Goal: Information Seeking & Learning: Learn about a topic

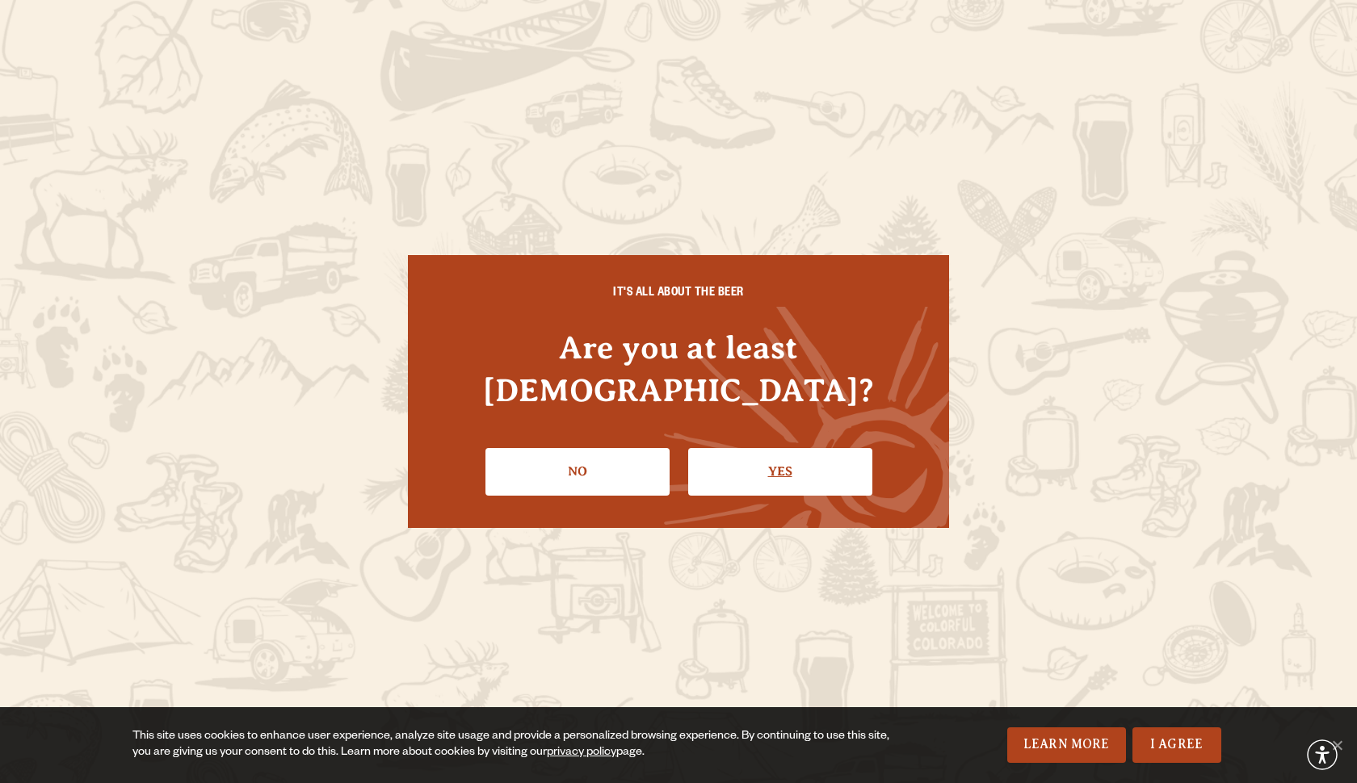
click at [741, 461] on link "Yes" at bounding box center [780, 471] width 184 height 47
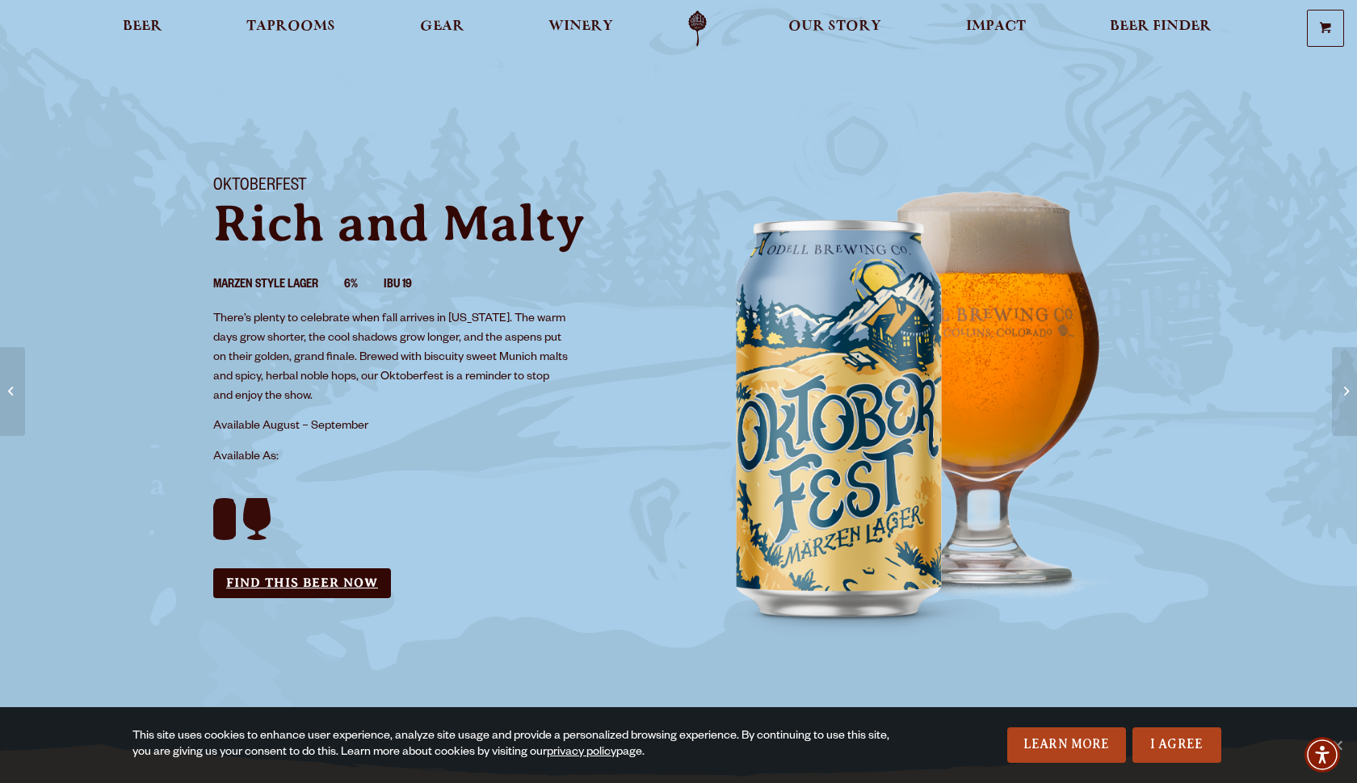
click at [296, 582] on link "Find this Beer Now" at bounding box center [302, 584] width 178 height 30
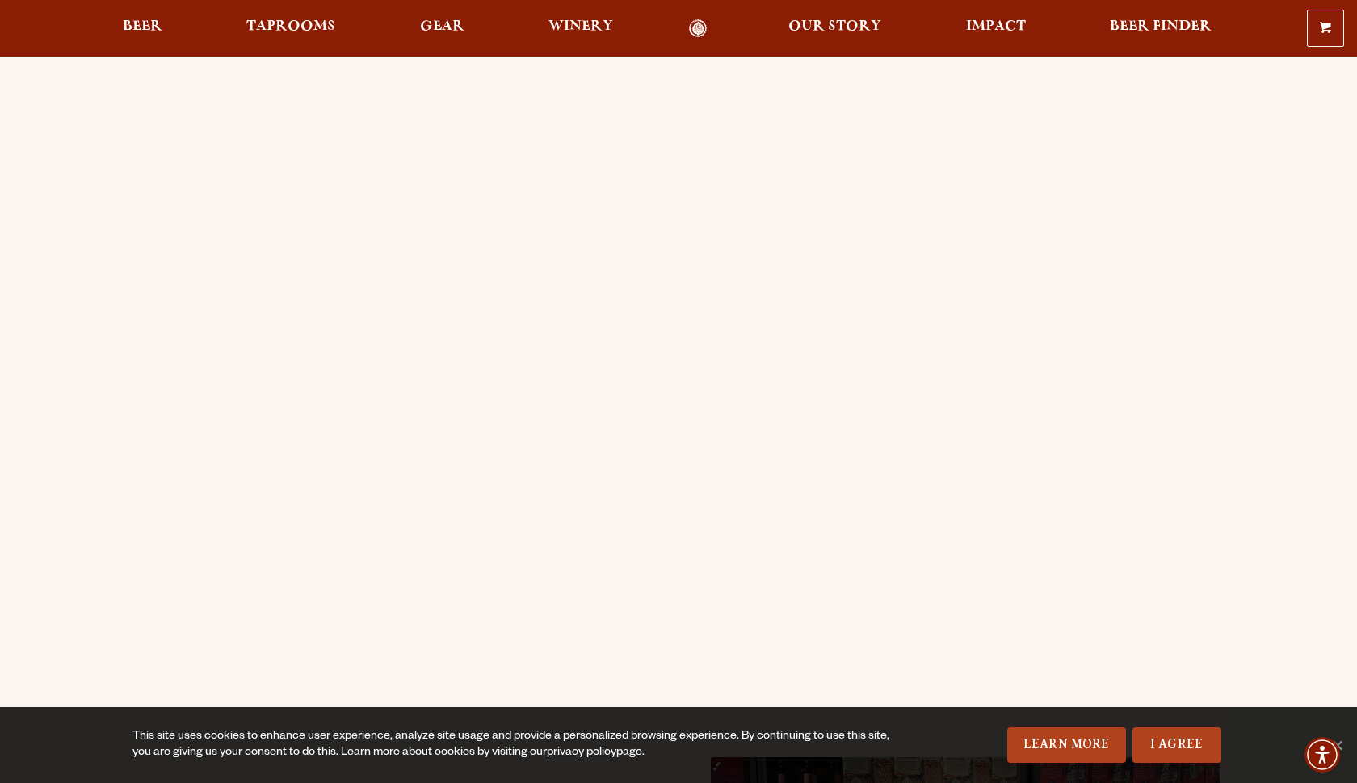
scroll to position [26, 0]
click at [144, 28] on span "Beer" at bounding box center [143, 26] width 40 height 13
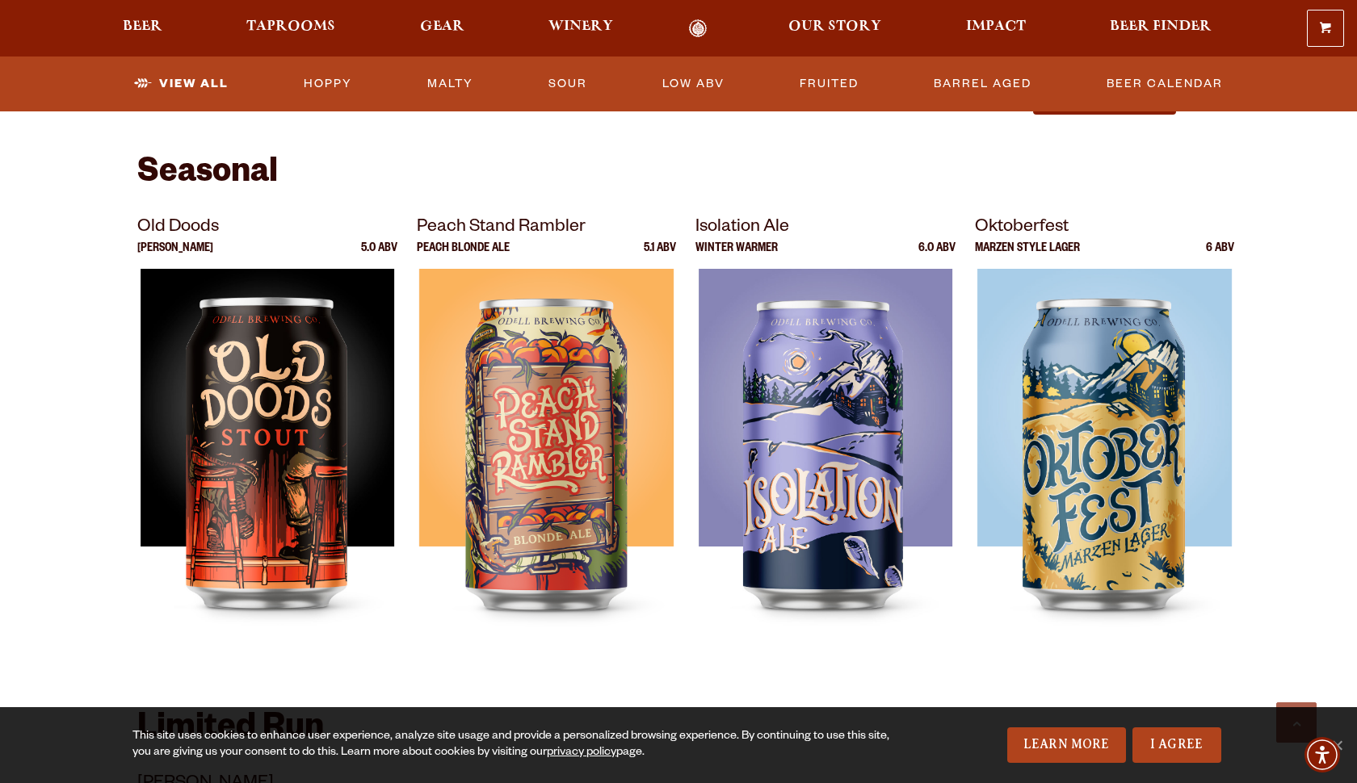
scroll to position [2176, 0]
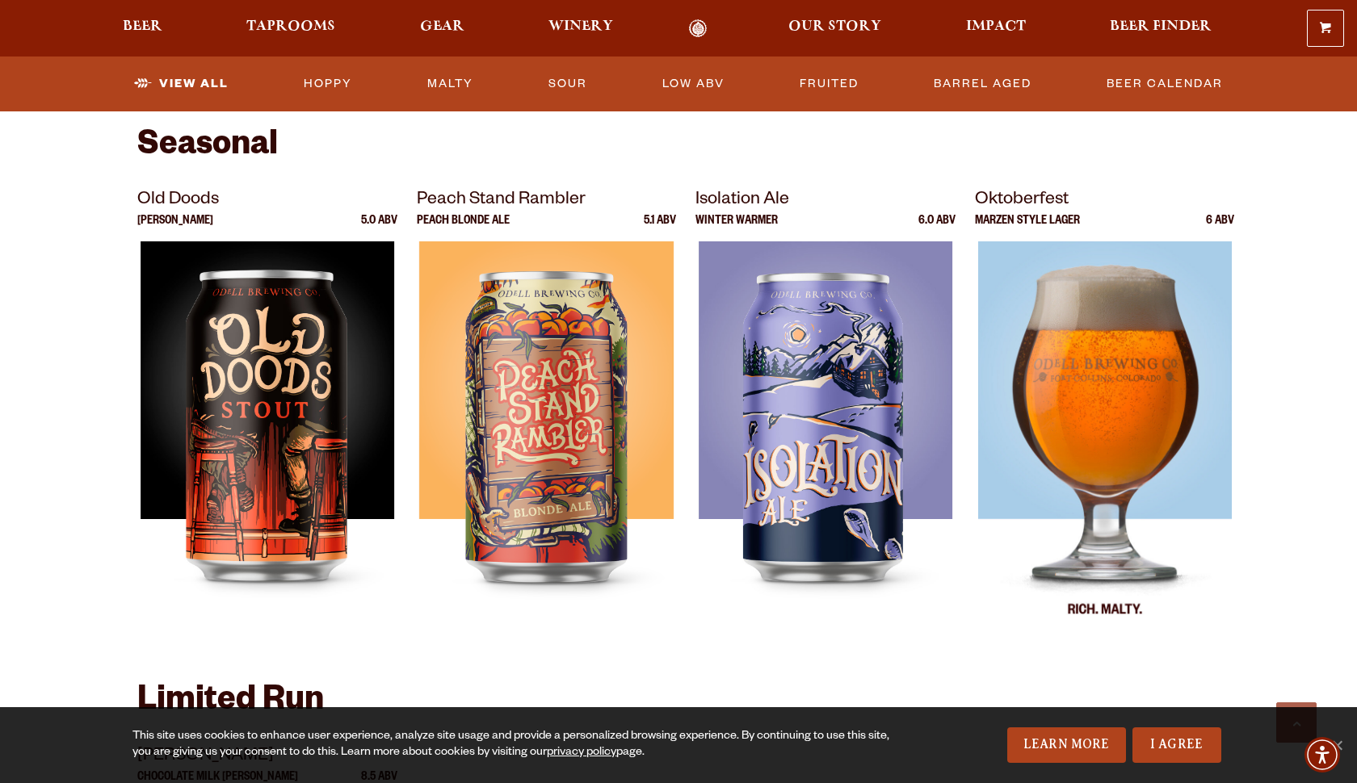
click at [1095, 329] on img at bounding box center [1104, 443] width 254 height 404
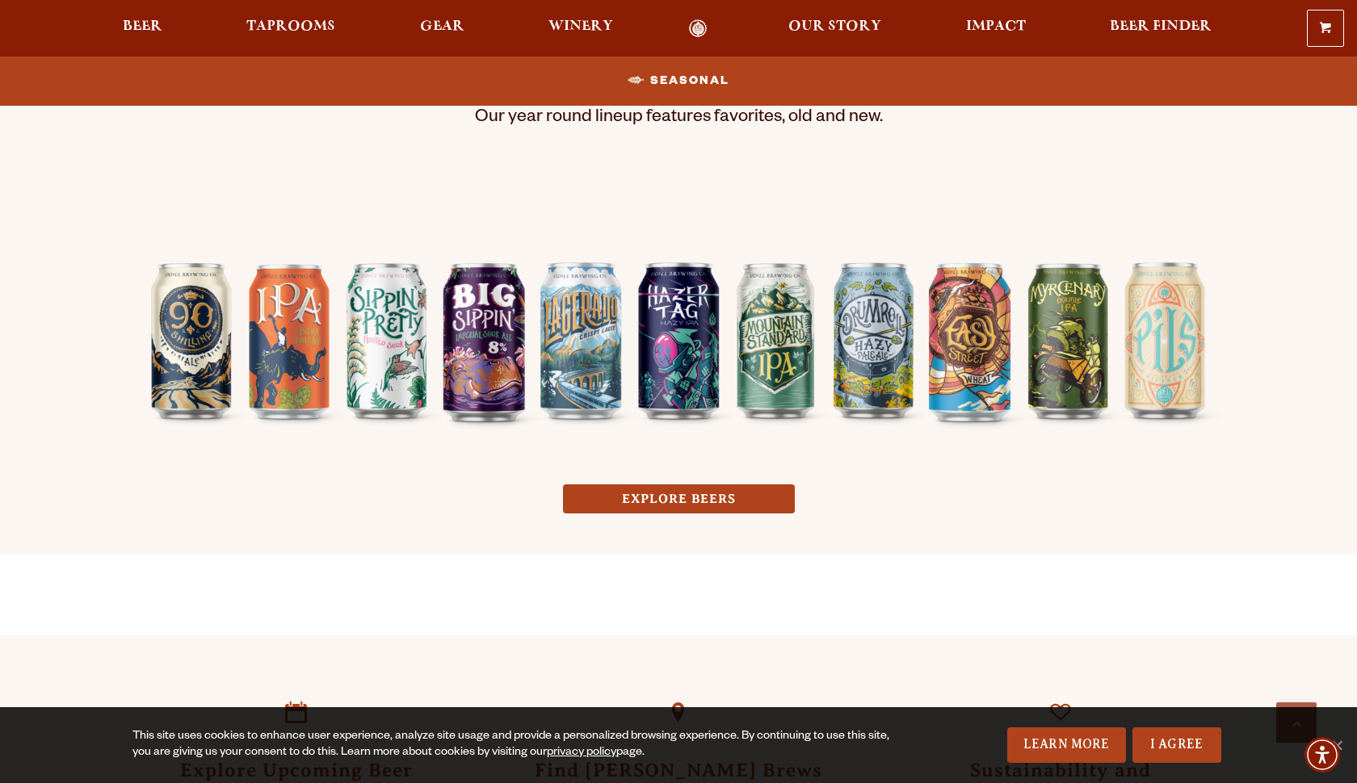
scroll to position [1245, 0]
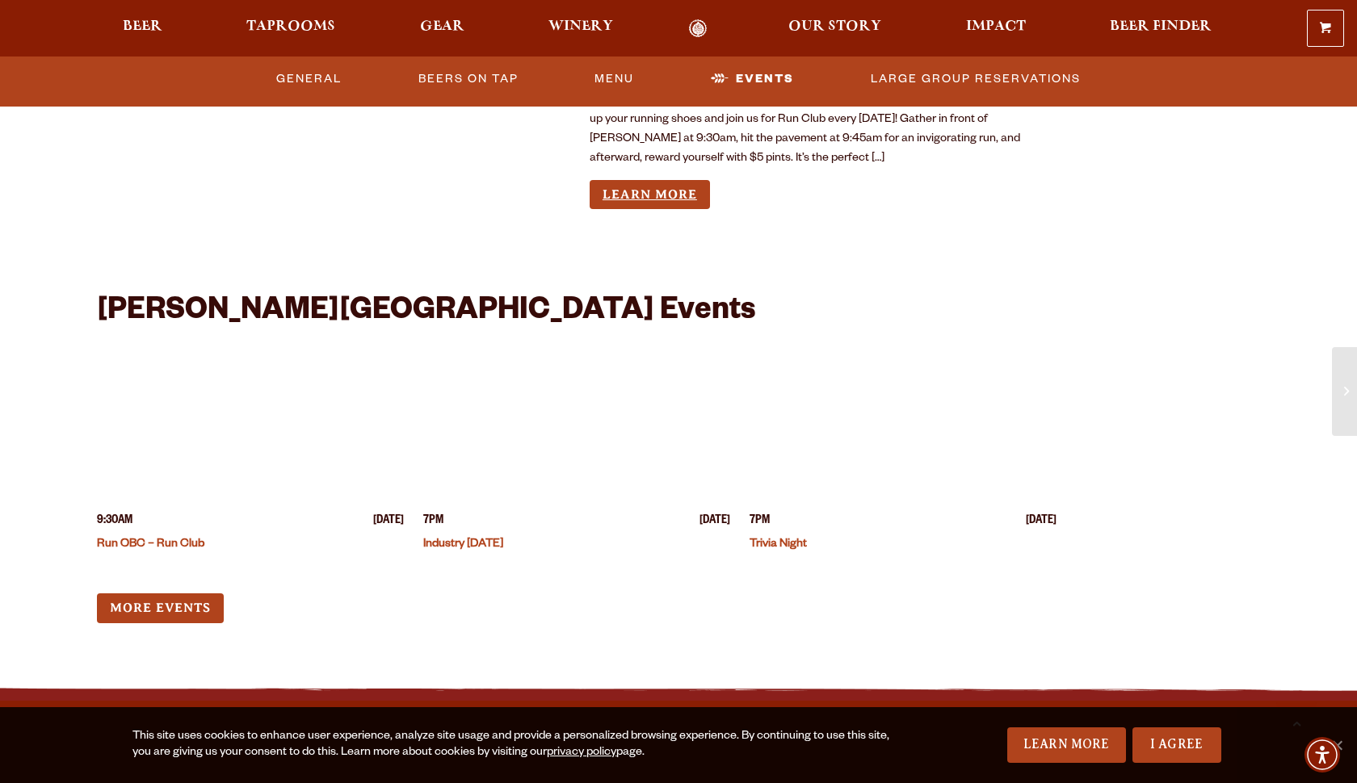
scroll to position [1718, 0]
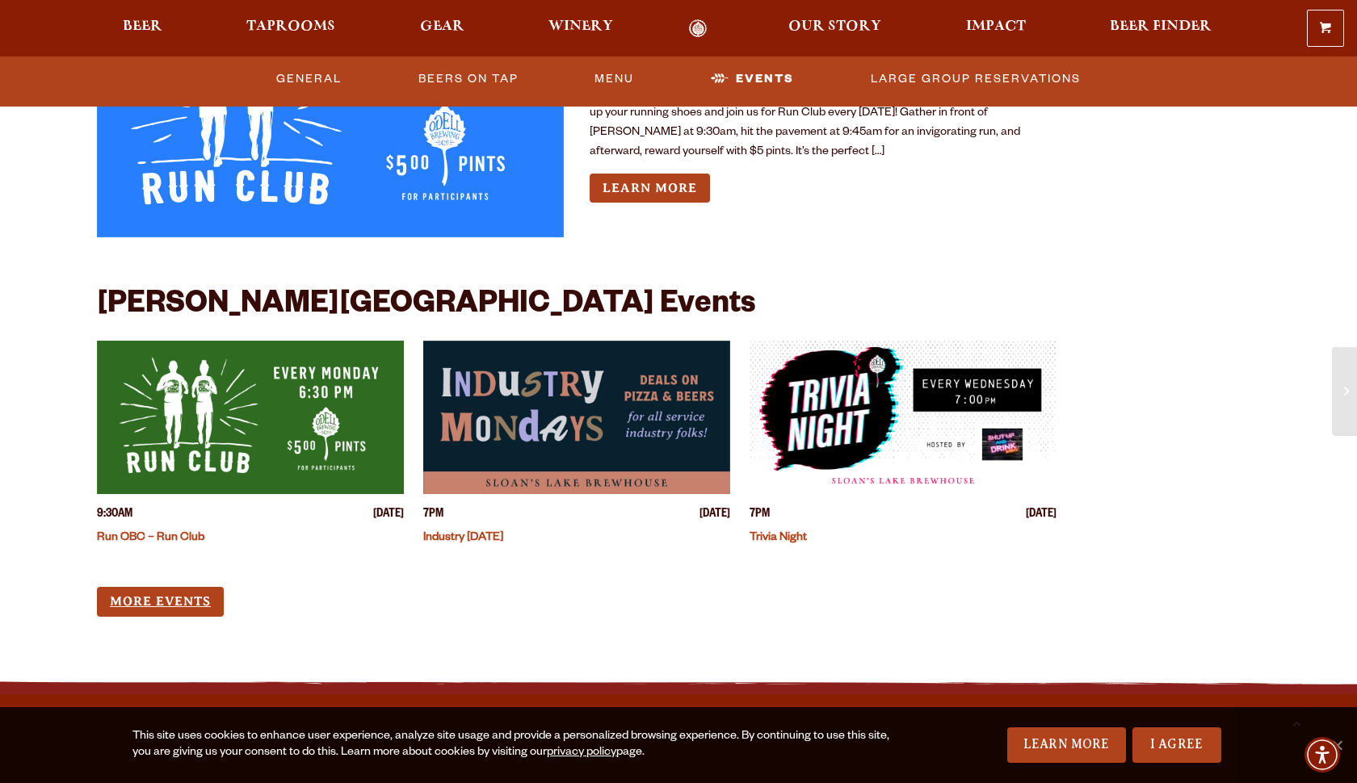
click at [182, 587] on link "More Events" at bounding box center [160, 602] width 127 height 30
